Goal: Find specific page/section: Find specific page/section

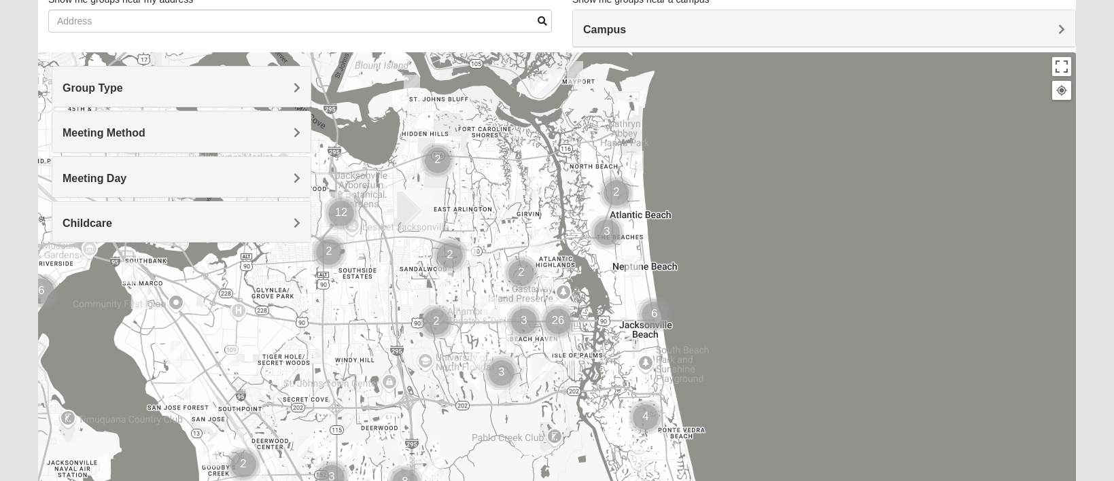
scroll to position [103, 0]
click at [183, 86] on h4 "Group Type" at bounding box center [182, 87] width 238 height 13
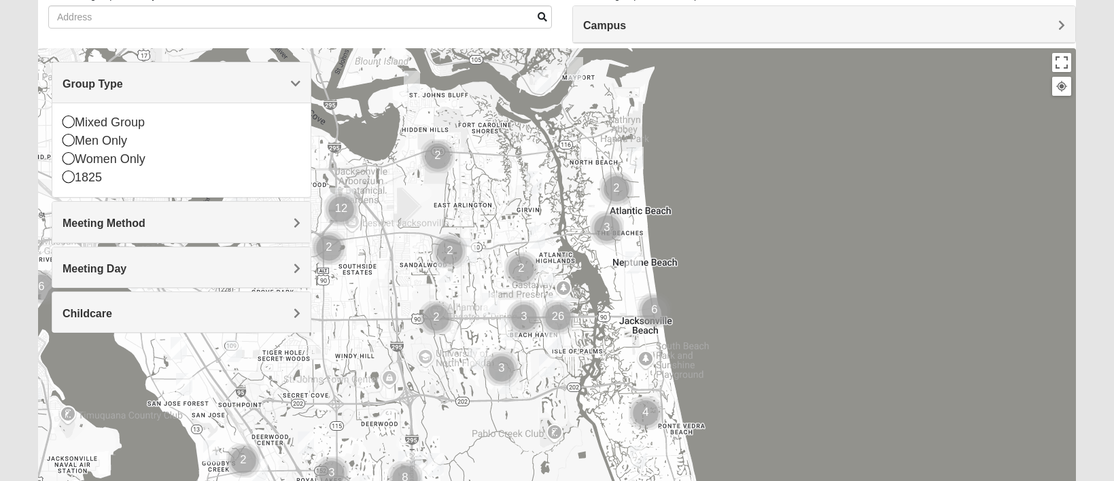
click at [285, 82] on h4 "Group Type" at bounding box center [182, 83] width 238 height 13
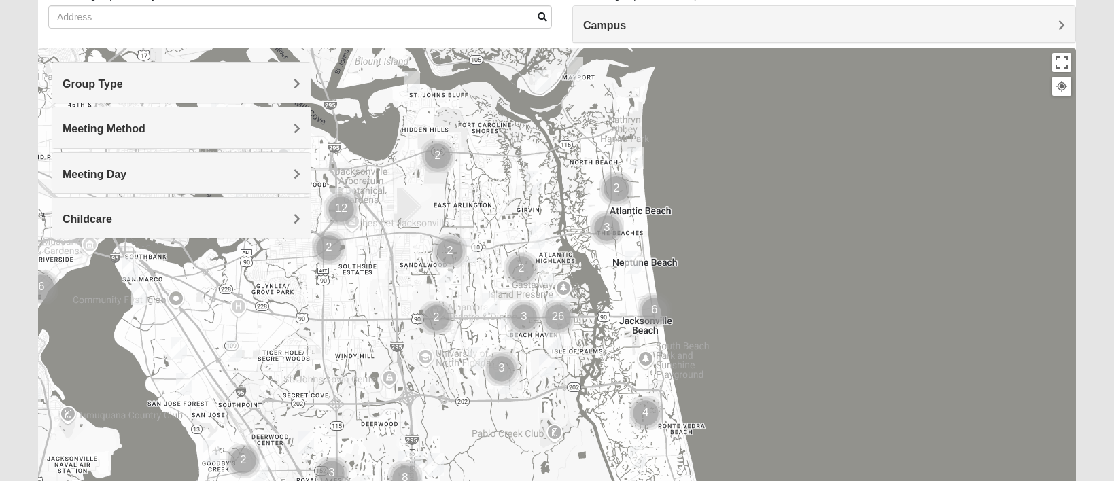
scroll to position [105, 0]
click at [250, 124] on h4 "Meeting Method" at bounding box center [182, 130] width 238 height 13
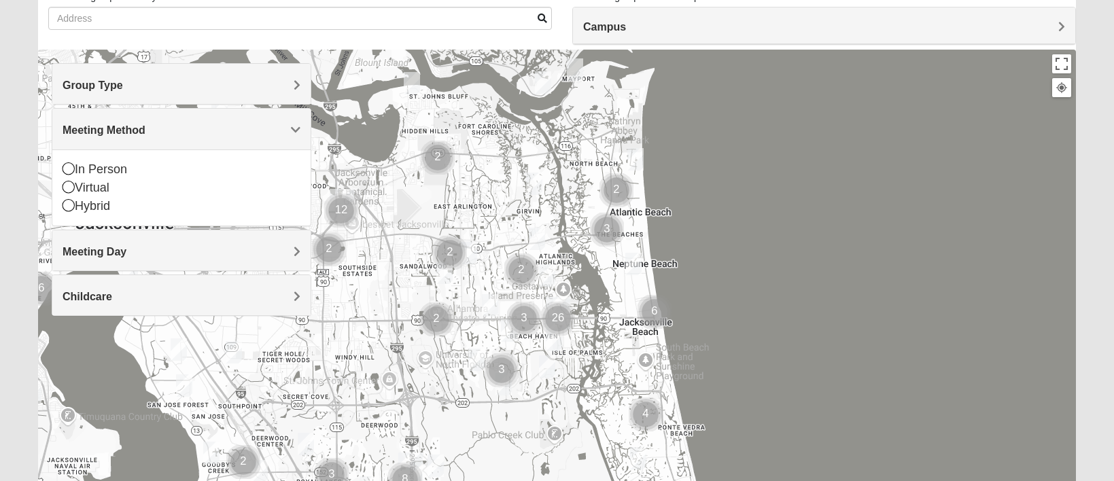
click at [252, 124] on h4 "Meeting Method" at bounding box center [182, 130] width 238 height 13
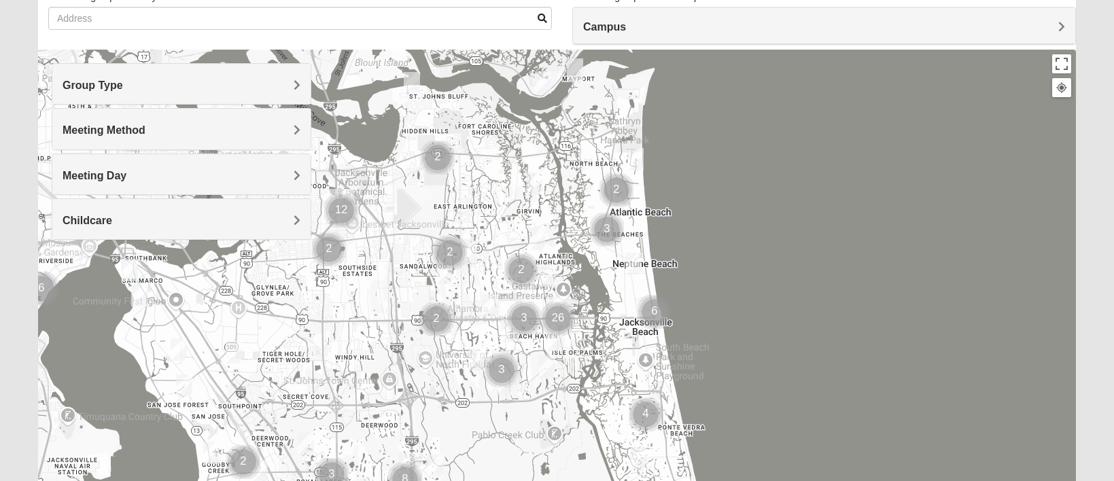
click at [189, 171] on h4 "Meeting Day" at bounding box center [182, 175] width 238 height 13
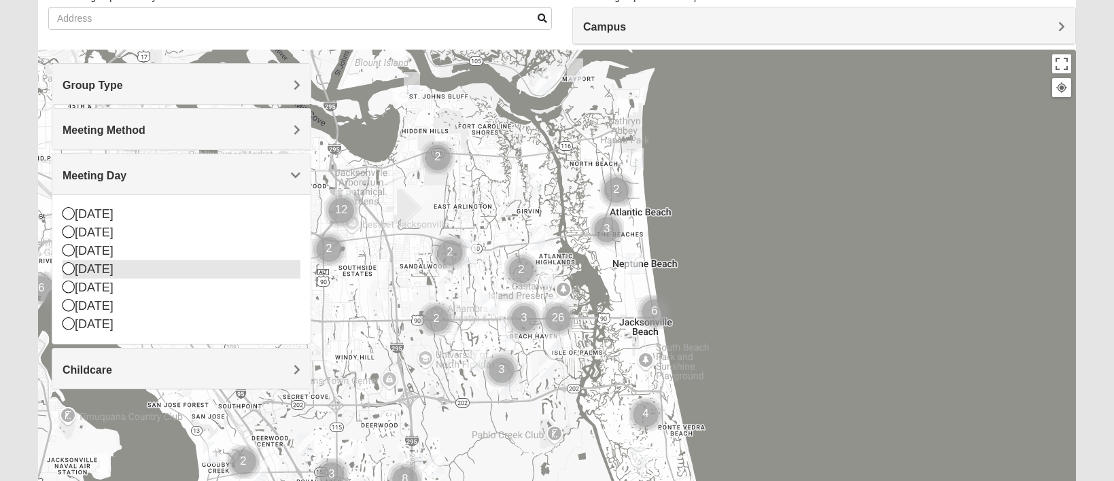
click at [126, 269] on div "Wednesday" at bounding box center [182, 269] width 238 height 18
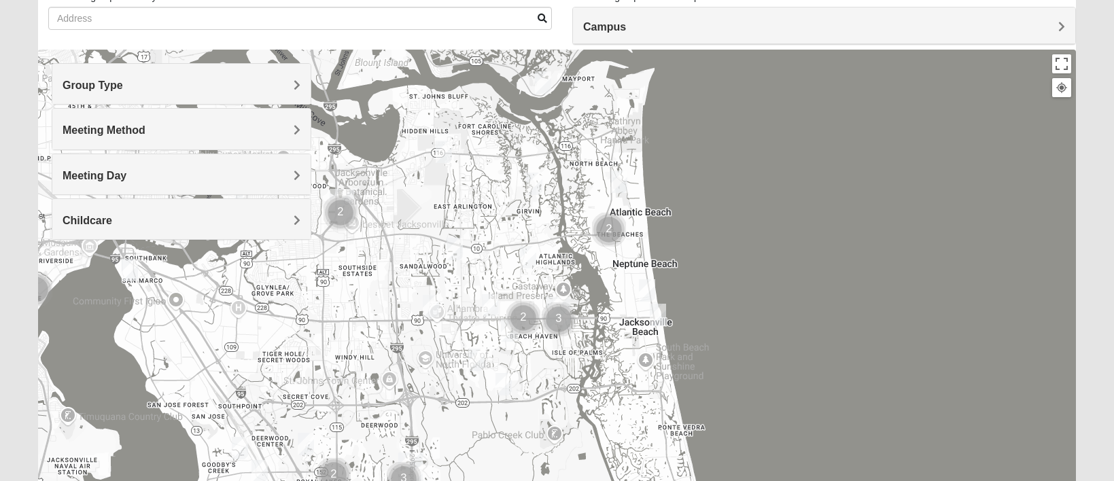
click at [211, 134] on h4 "Meeting Method" at bounding box center [182, 130] width 238 height 13
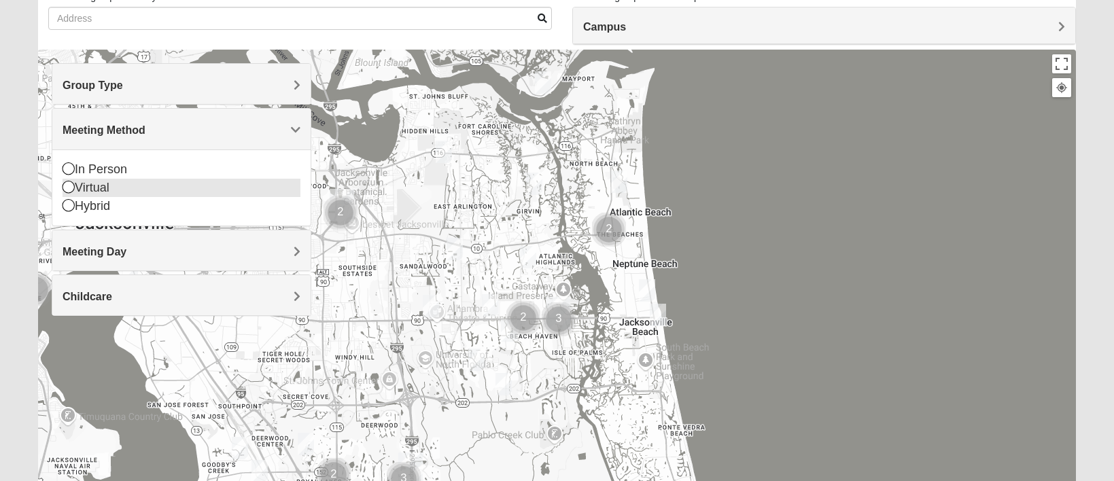
drag, startPoint x: 75, startPoint y: 170, endPoint x: 90, endPoint y: 184, distance: 20.2
click at [75, 170] on div "In Person" at bounding box center [182, 169] width 238 height 18
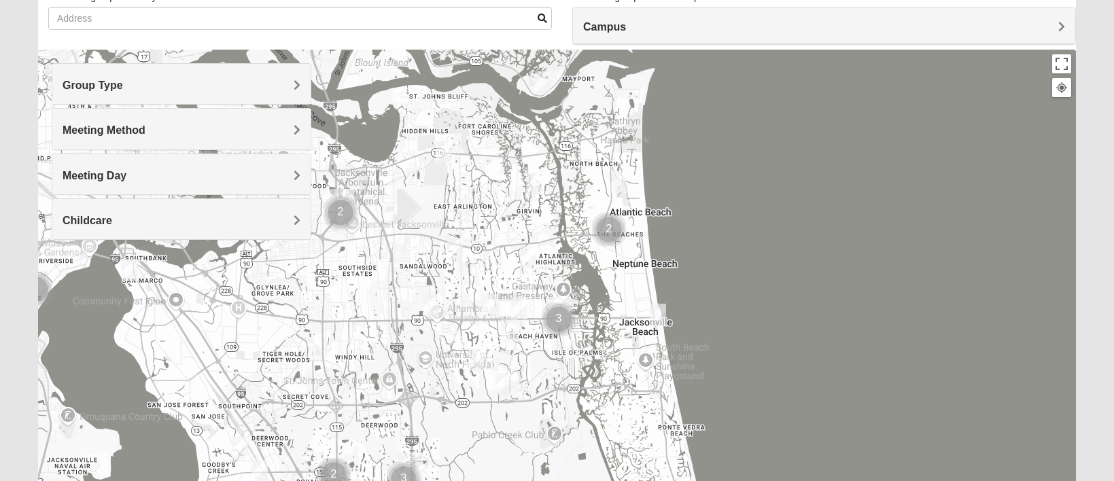
click at [203, 86] on h4 "Group Type" at bounding box center [182, 85] width 238 height 13
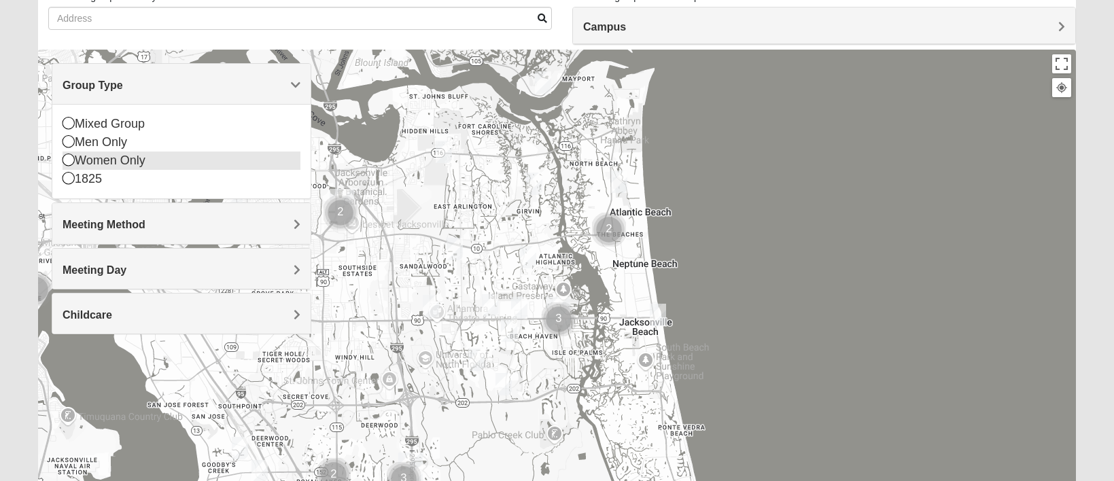
drag, startPoint x: 77, startPoint y: 140, endPoint x: 89, endPoint y: 145, distance: 13.4
click at [78, 140] on div "Men Only" at bounding box center [182, 142] width 238 height 18
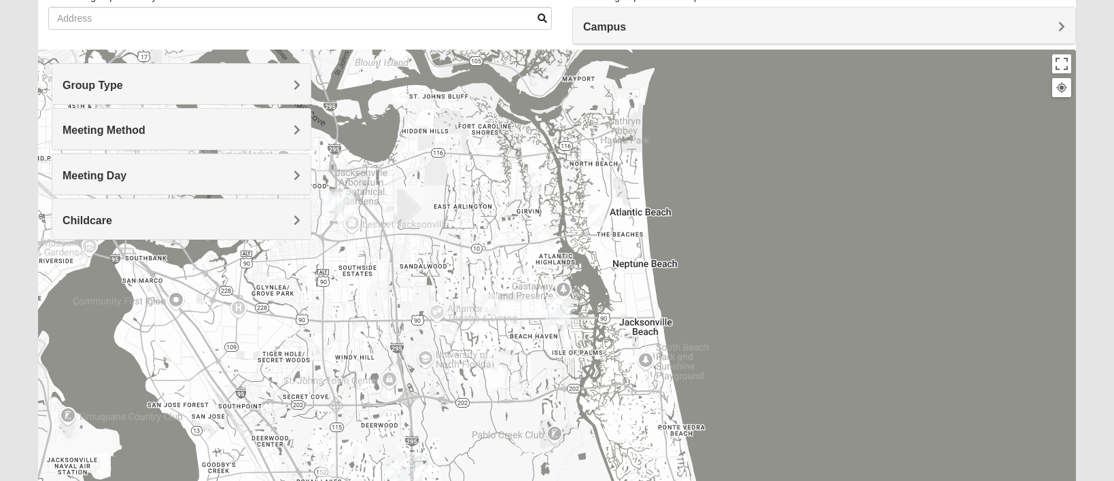
click at [491, 307] on img "Mens Hamilton 32250" at bounding box center [490, 305] width 16 height 22
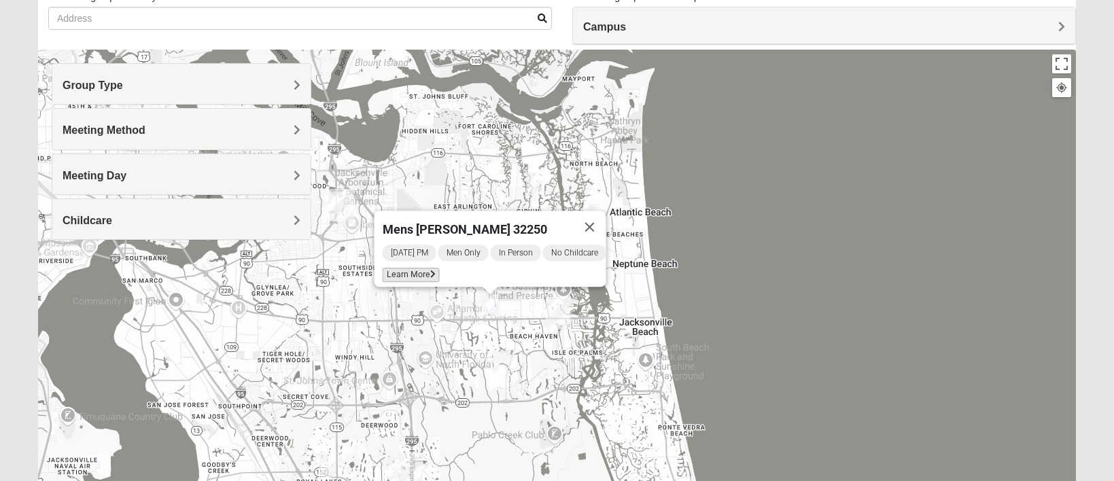
click at [389, 268] on span "Learn More" at bounding box center [411, 275] width 57 height 14
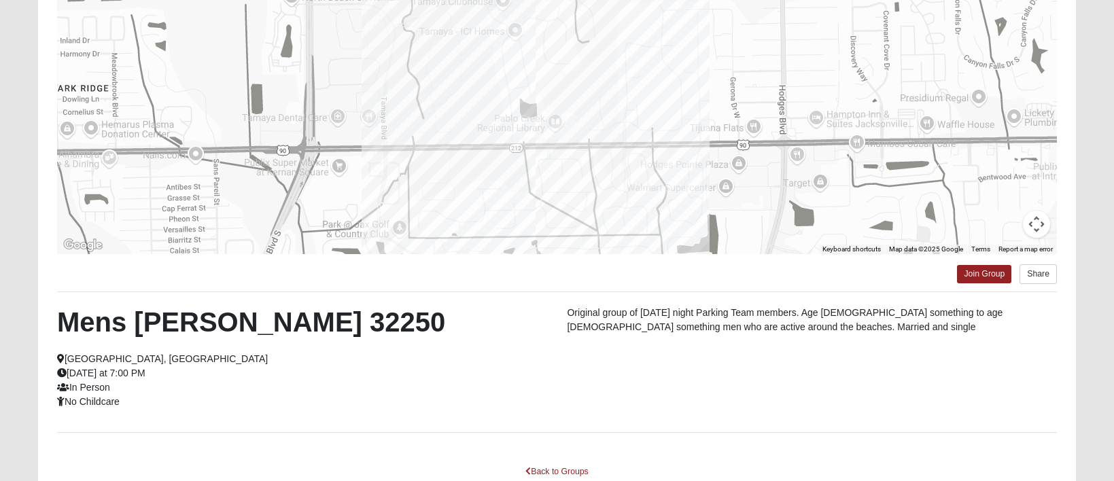
scroll to position [0, 0]
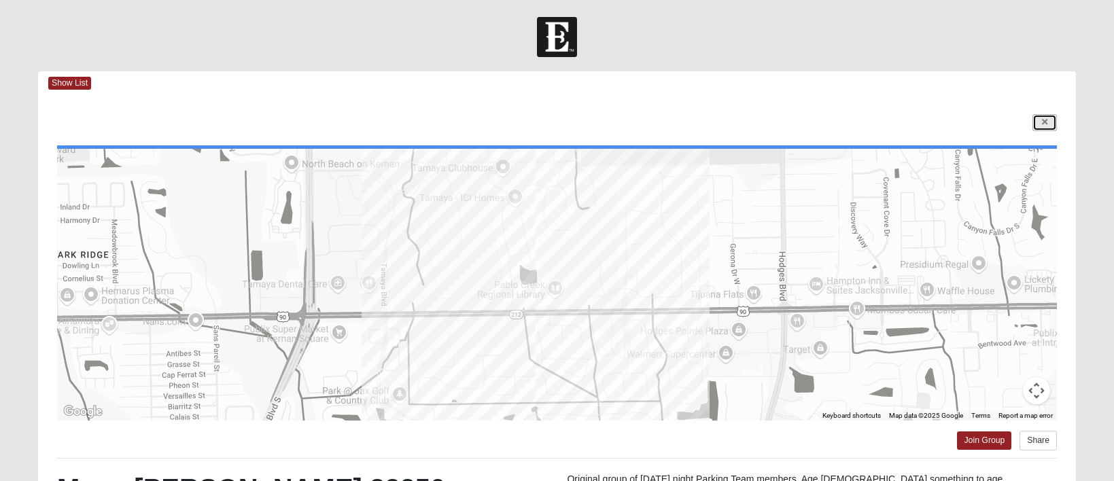
click at [1052, 122] on link at bounding box center [1045, 122] width 24 height 17
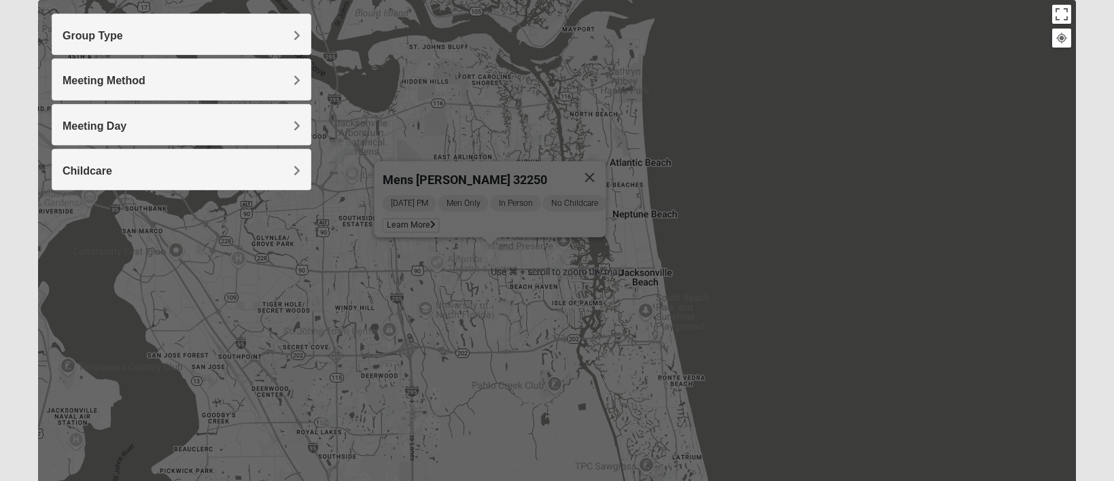
scroll to position [150, 0]
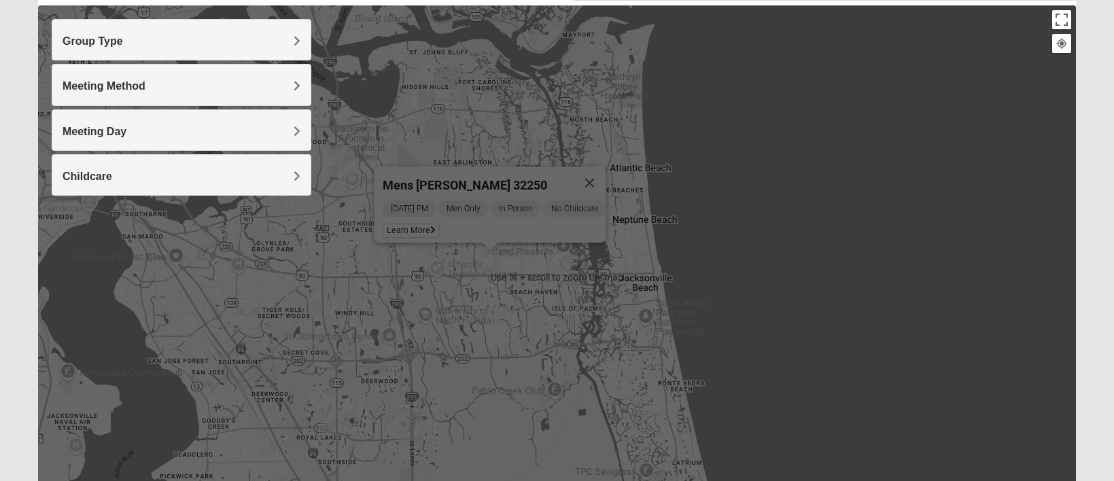
drag, startPoint x: 278, startPoint y: 175, endPoint x: 286, endPoint y: 187, distance: 14.7
click at [278, 175] on h4 "Childcare" at bounding box center [182, 176] width 238 height 13
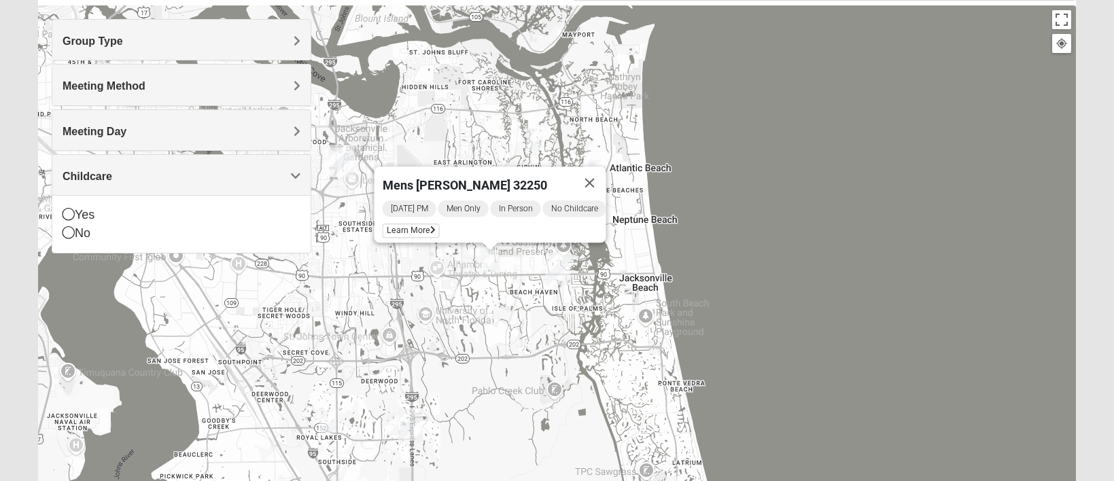
drag, startPoint x: 173, startPoint y: 214, endPoint x: 319, endPoint y: 222, distance: 147.1
click at [175, 214] on div "Yes" at bounding box center [182, 215] width 238 height 18
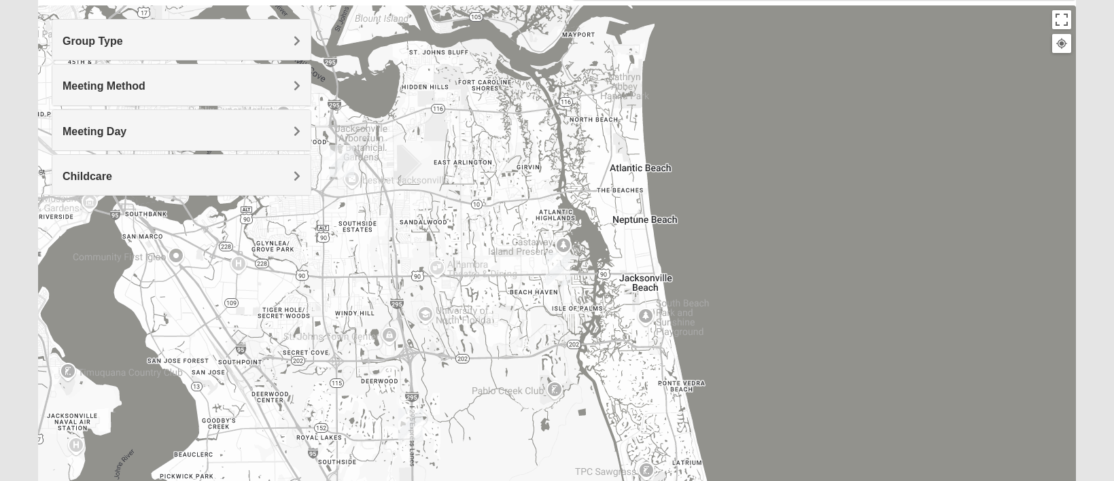
click at [192, 112] on div "Meeting Day" at bounding box center [181, 130] width 258 height 40
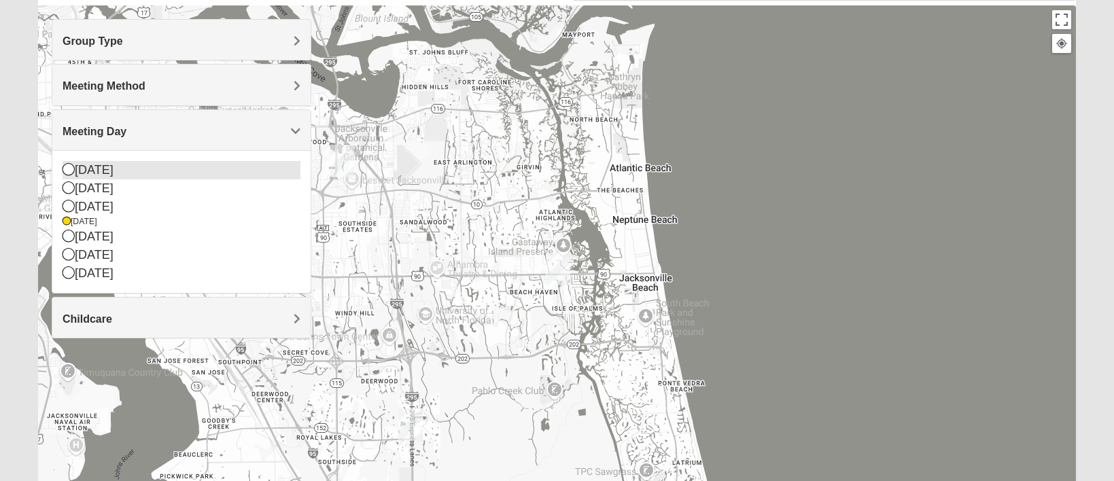
click at [88, 175] on div "Sunday" at bounding box center [182, 170] width 238 height 18
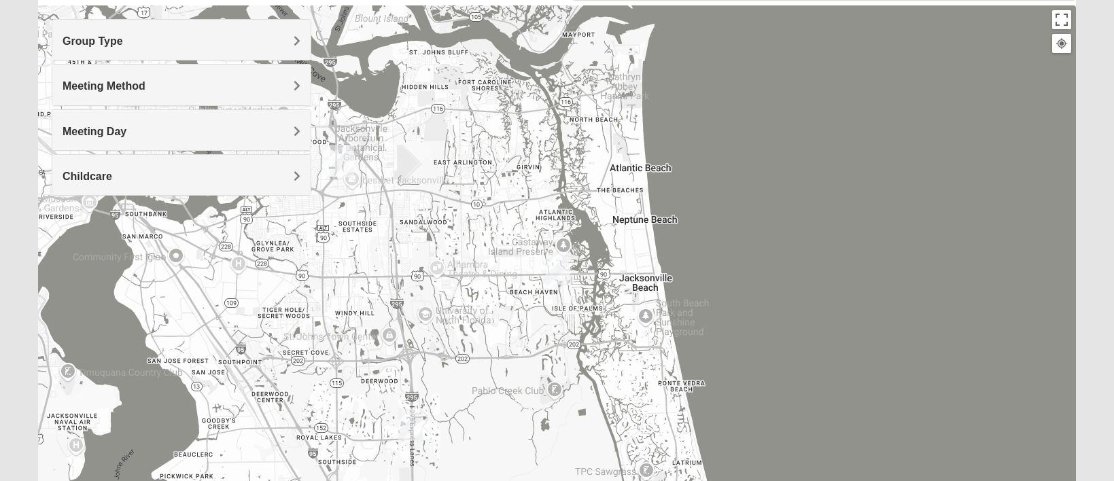
click at [226, 131] on h4 "Meeting Day" at bounding box center [182, 131] width 238 height 13
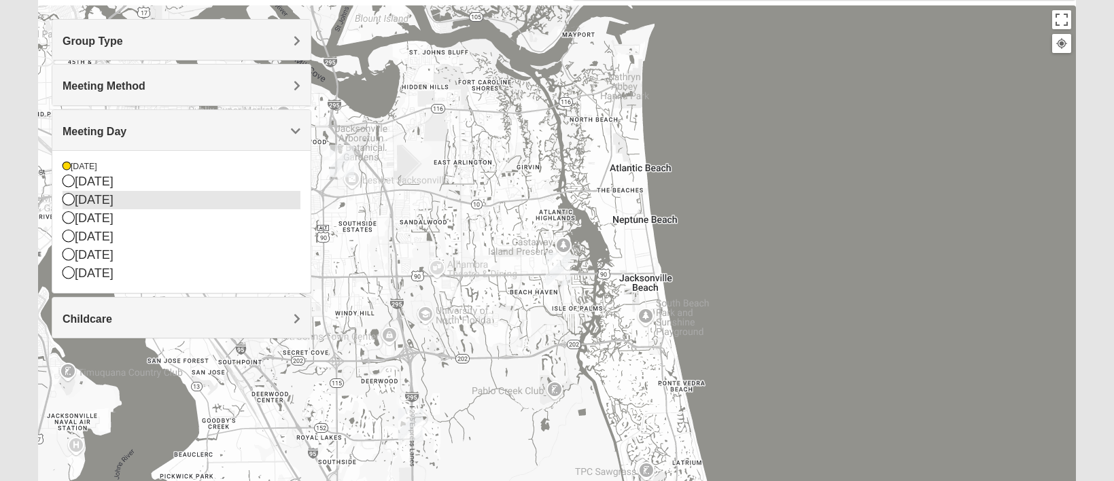
click at [139, 208] on div "Tuesday" at bounding box center [182, 200] width 238 height 18
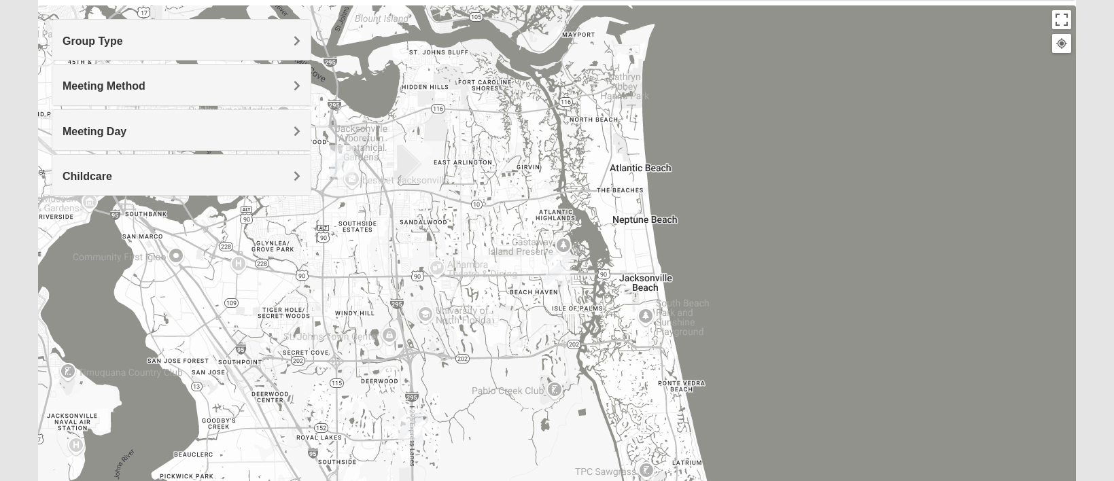
click at [194, 72] on div "Meeting Method" at bounding box center [181, 85] width 258 height 40
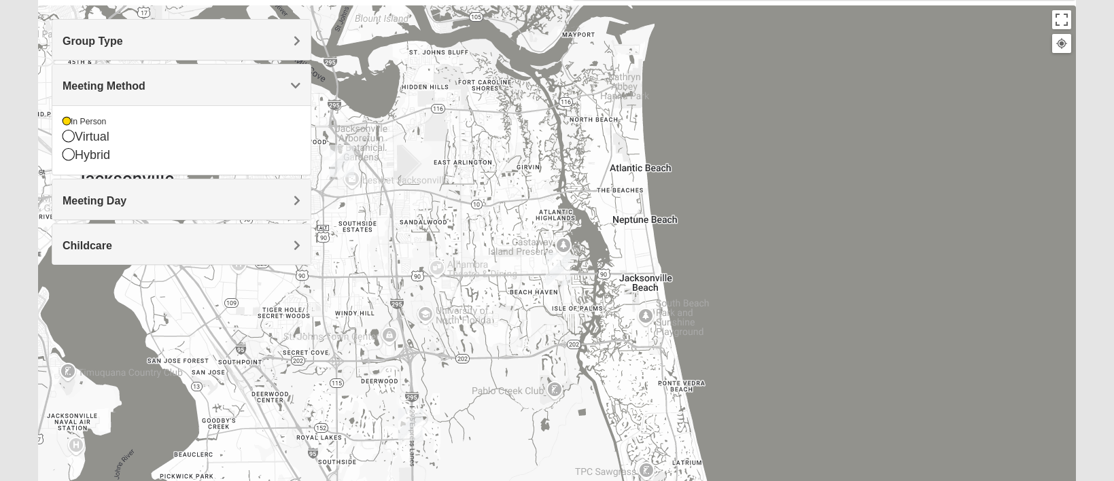
click at [210, 50] on div "Group Type" at bounding box center [181, 40] width 258 height 40
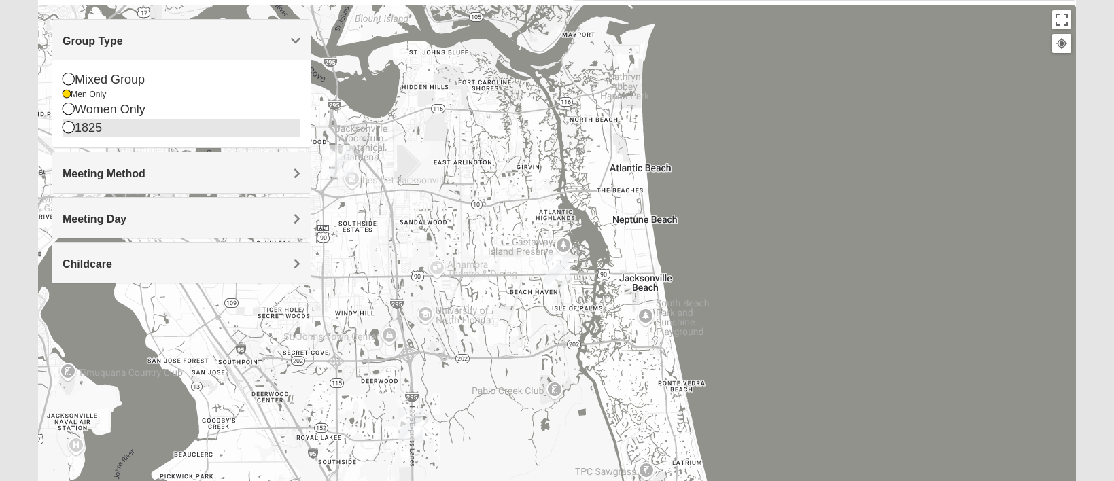
click at [141, 126] on div "1825" at bounding box center [182, 128] width 238 height 18
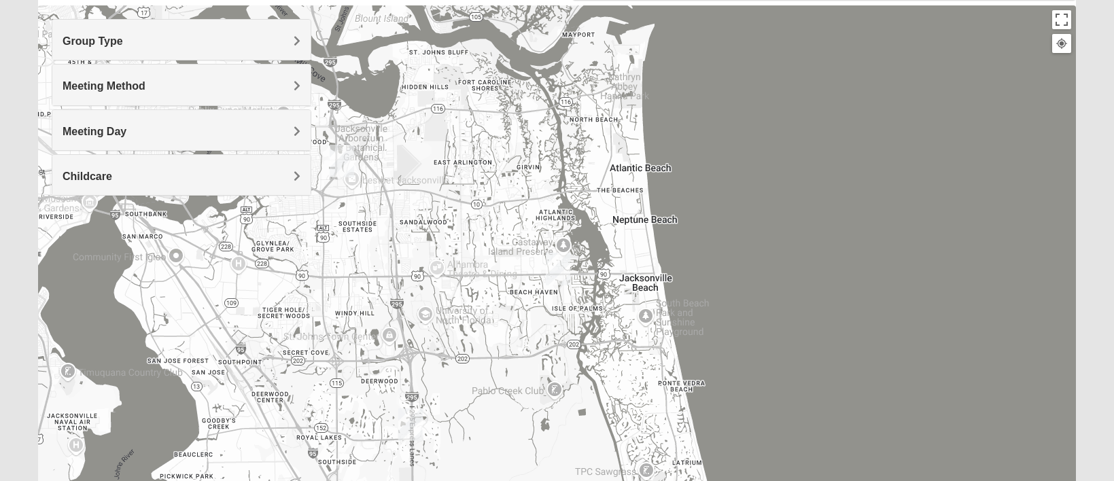
click at [141, 134] on h4 "Meeting Day" at bounding box center [182, 131] width 238 height 13
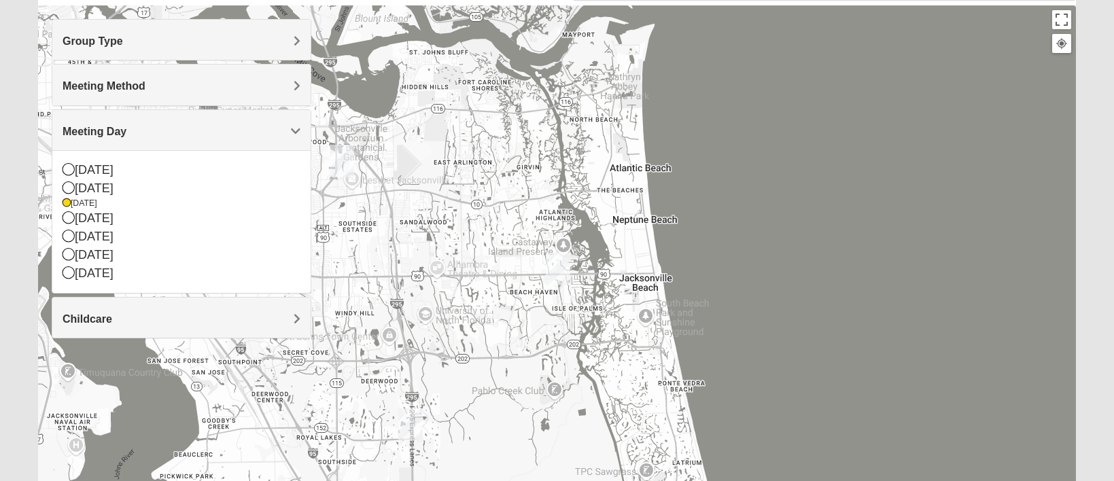
click at [141, 134] on h4 "Meeting Day" at bounding box center [182, 131] width 238 height 13
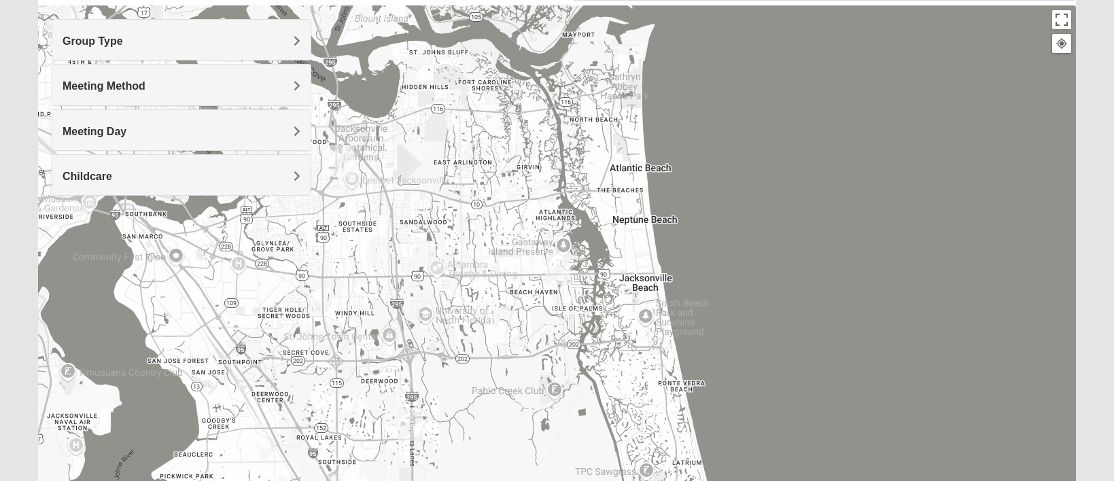
click at [129, 179] on h4 "Childcare" at bounding box center [182, 176] width 238 height 13
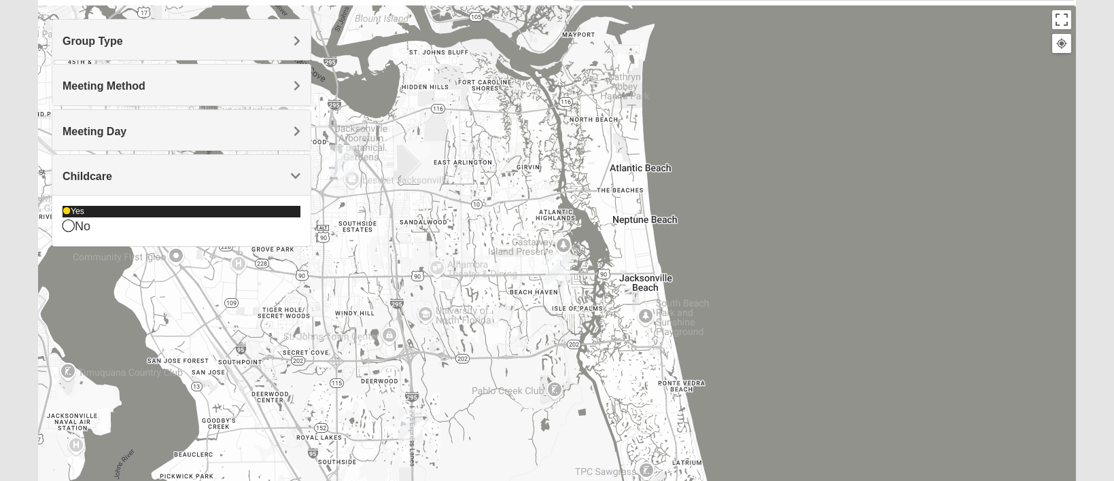
click at [109, 220] on div "No" at bounding box center [182, 227] width 238 height 18
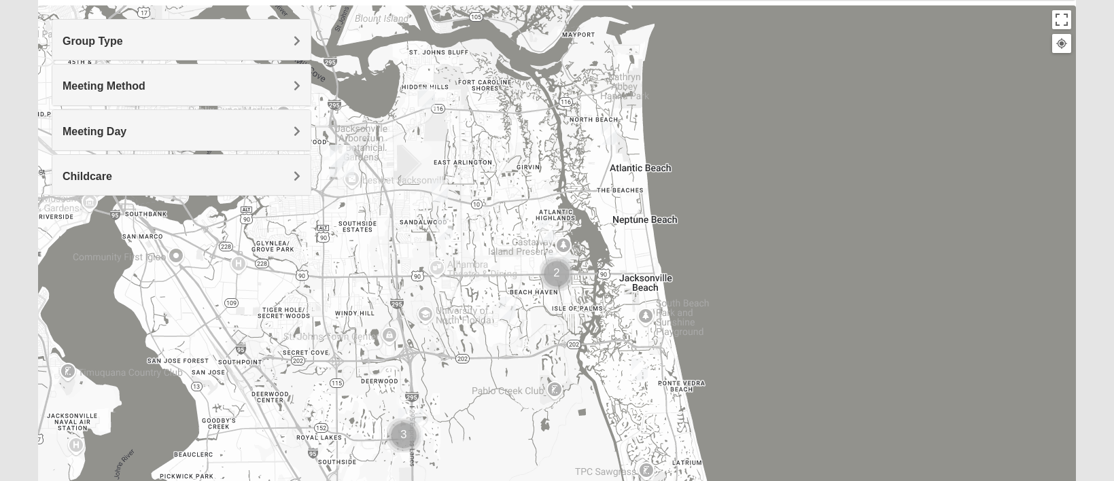
click at [138, 80] on span "Meeting Method" at bounding box center [104, 86] width 83 height 12
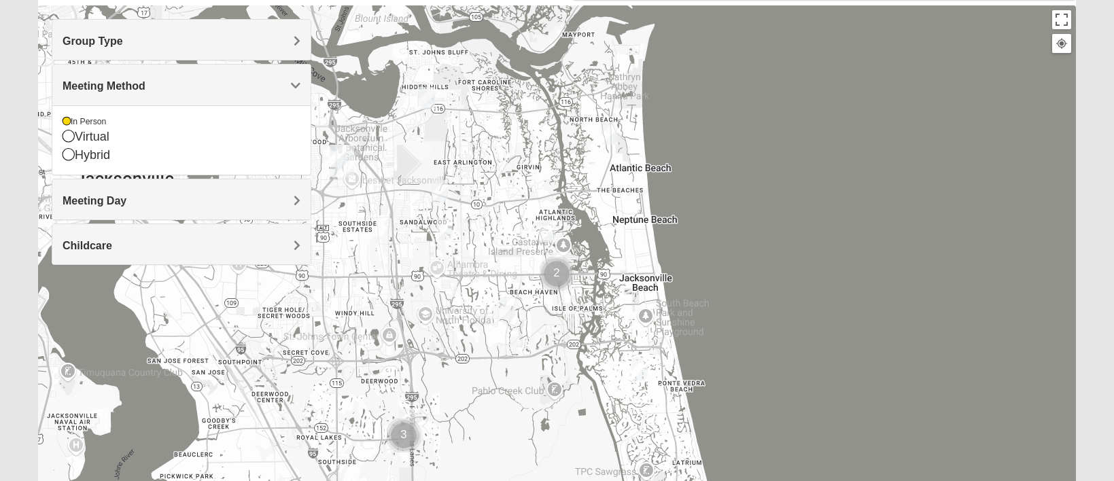
click at [149, 48] on div "Group Type" at bounding box center [181, 40] width 258 height 40
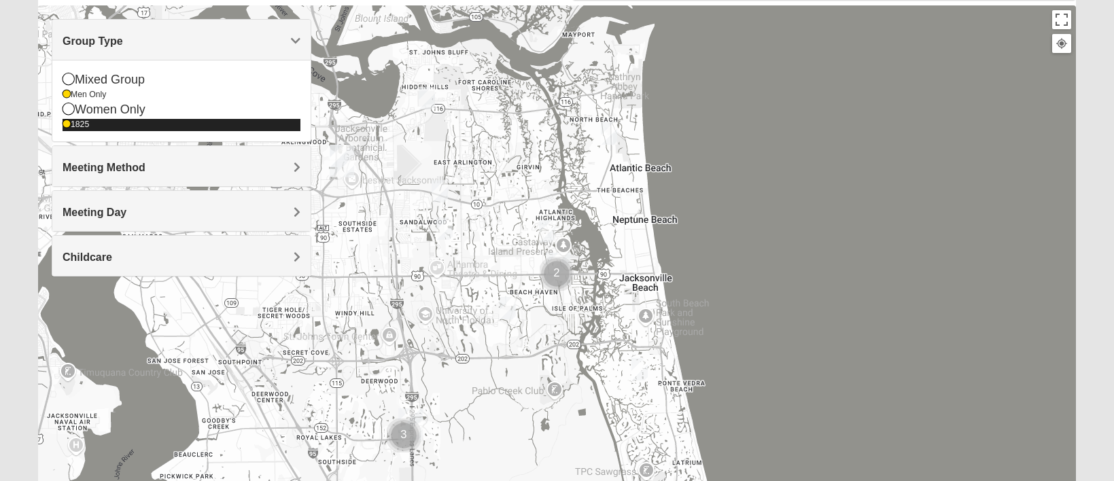
click at [71, 126] on div "1825" at bounding box center [182, 125] width 238 height 12
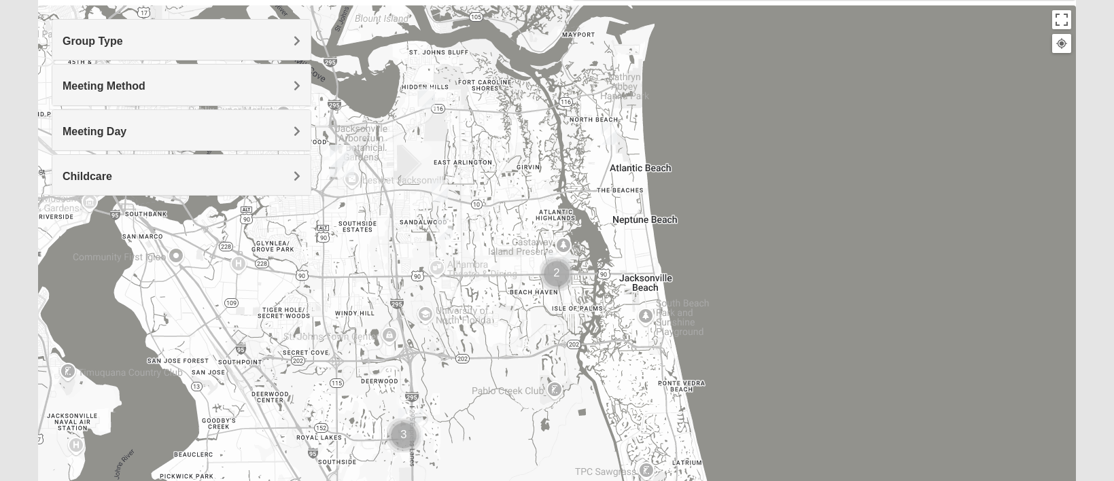
click at [83, 52] on div "Group Type" at bounding box center [181, 40] width 258 height 40
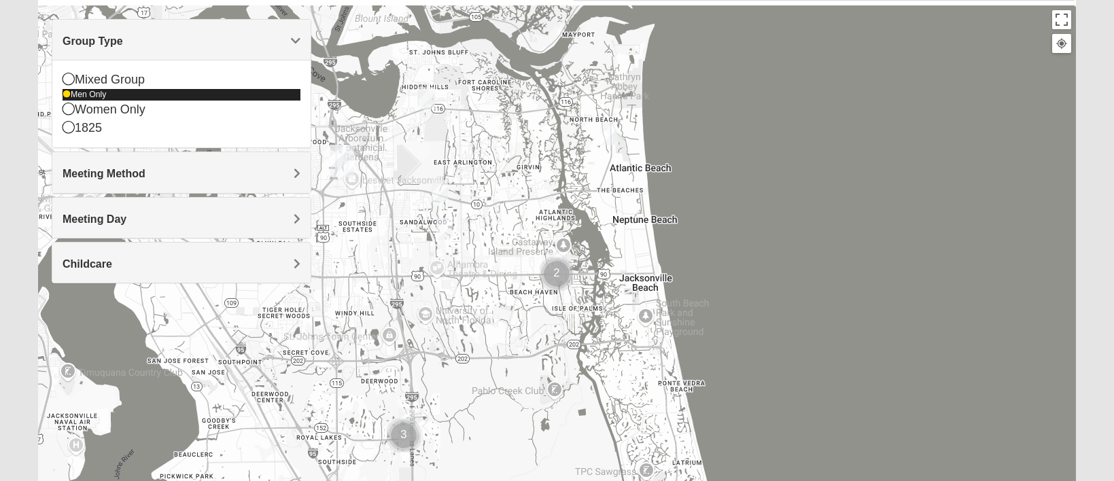
click at [69, 90] on icon at bounding box center [67, 94] width 8 height 8
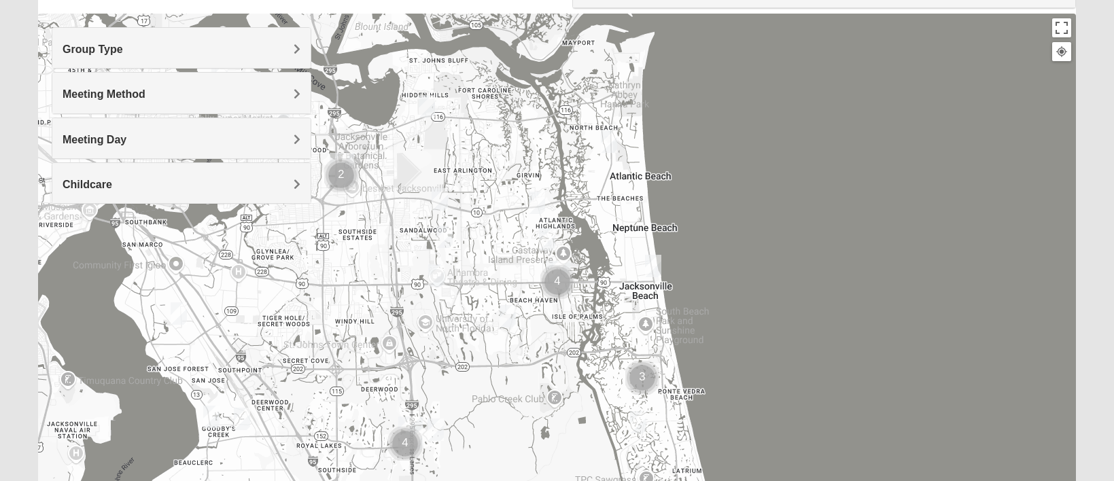
click at [86, 46] on span "Group Type" at bounding box center [93, 50] width 60 height 12
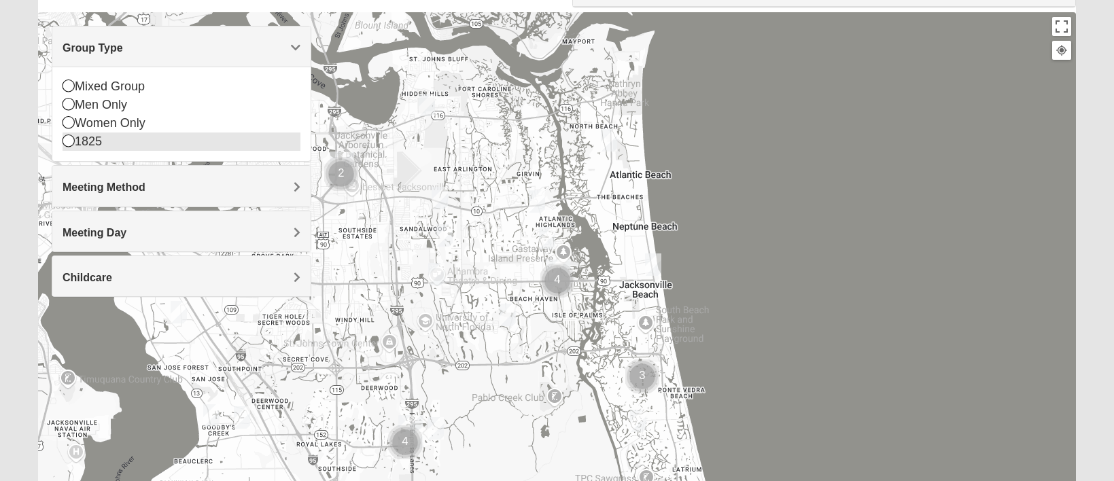
click at [72, 140] on icon at bounding box center [69, 141] width 12 height 12
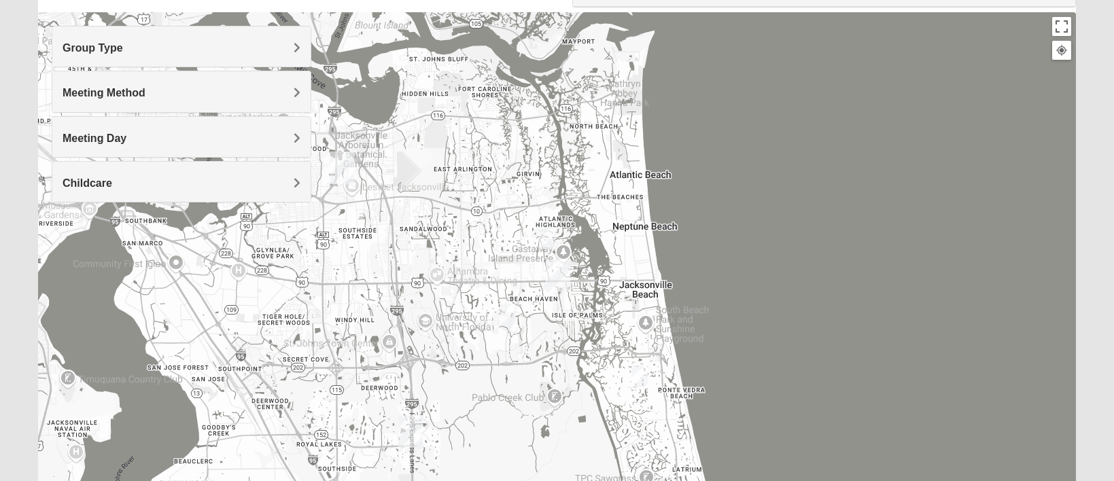
click at [550, 229] on img "1825 Womens Wood 32224" at bounding box center [547, 238] width 16 height 22
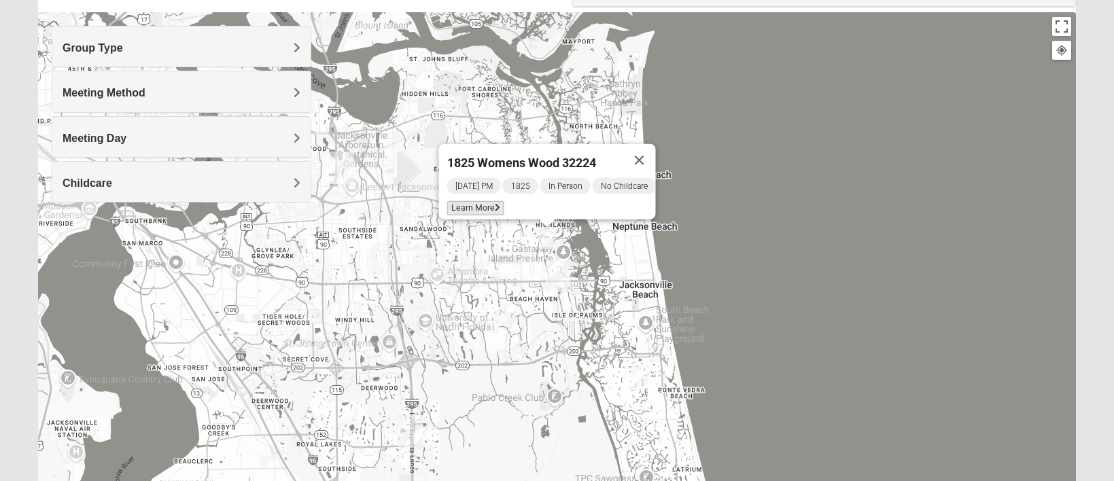
click at [479, 201] on span "Learn More" at bounding box center [475, 208] width 57 height 14
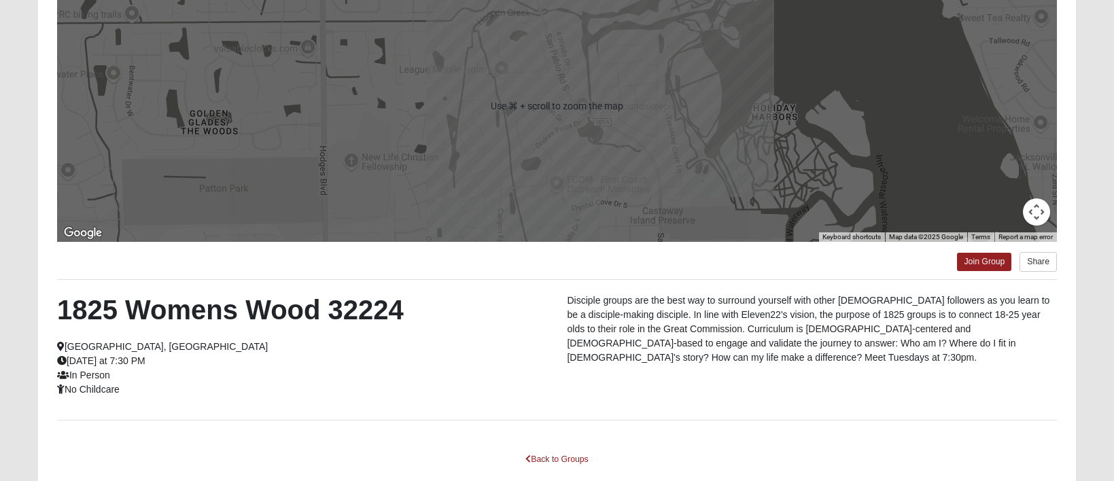
scroll to position [186, 0]
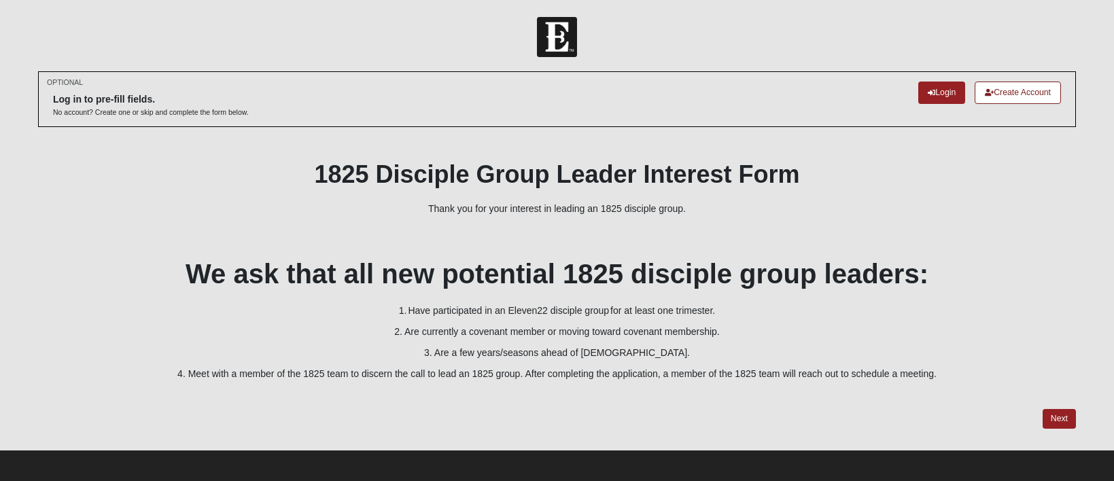
scroll to position [4, 0]
